Goal: Book appointment/travel/reservation

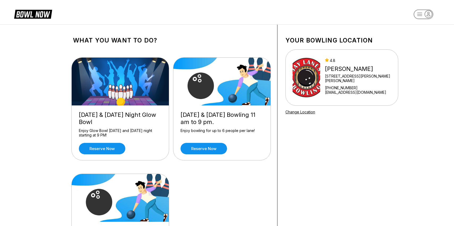
click at [246, 7] on header at bounding box center [227, 12] width 454 height 24
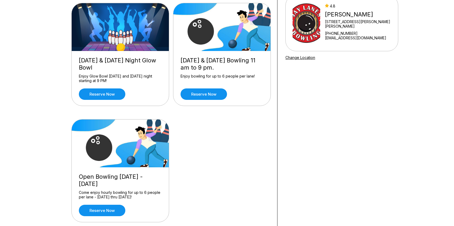
scroll to position [56, 0]
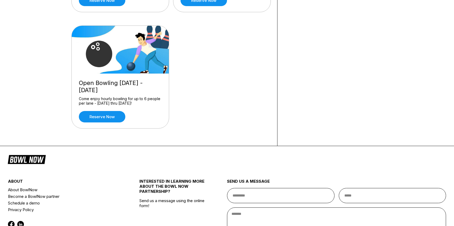
scroll to position [153, 0]
